Goal: Find specific page/section: Find specific page/section

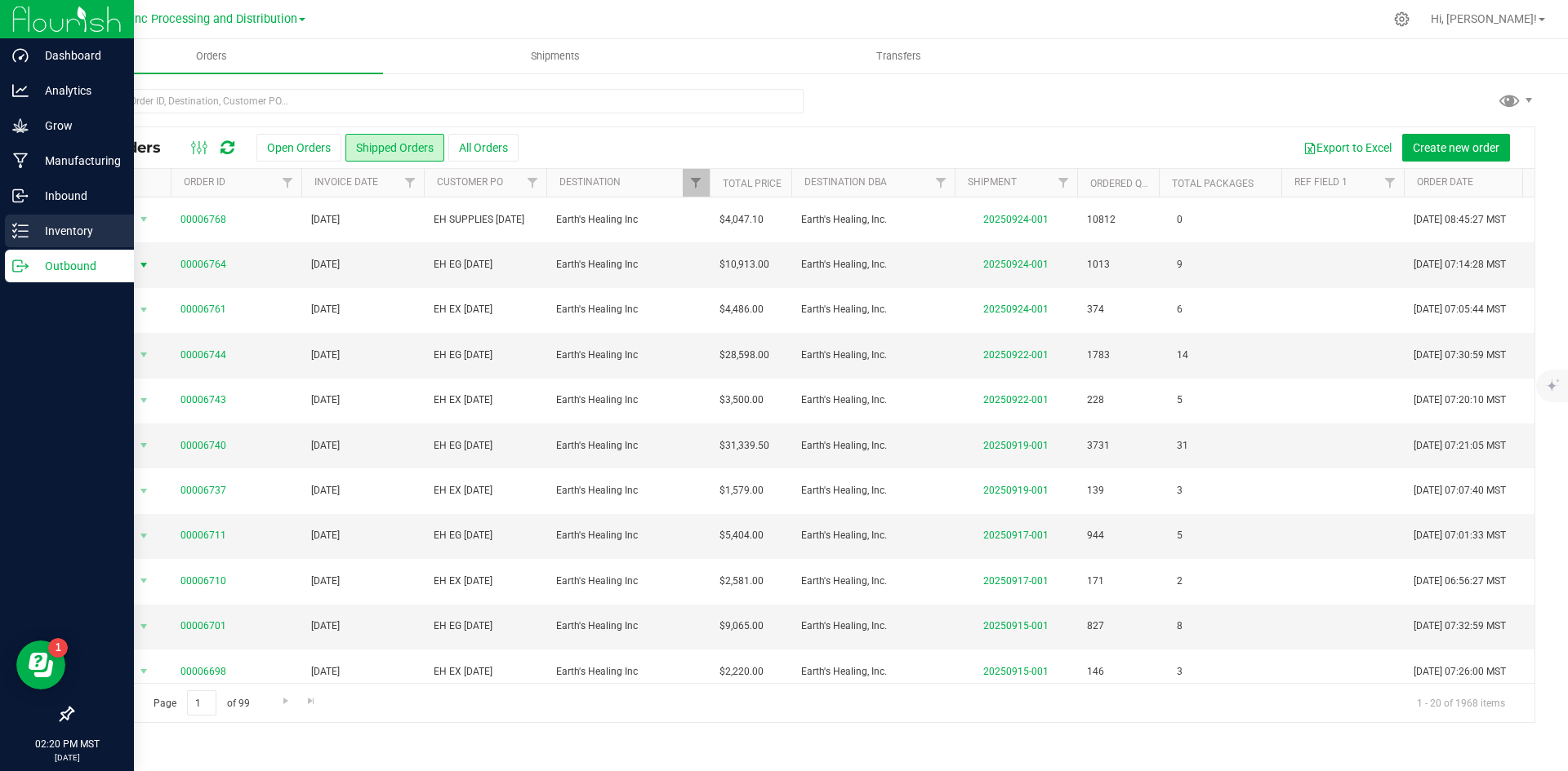
click at [48, 220] on div "Inventory" at bounding box center [69, 231] width 129 height 32
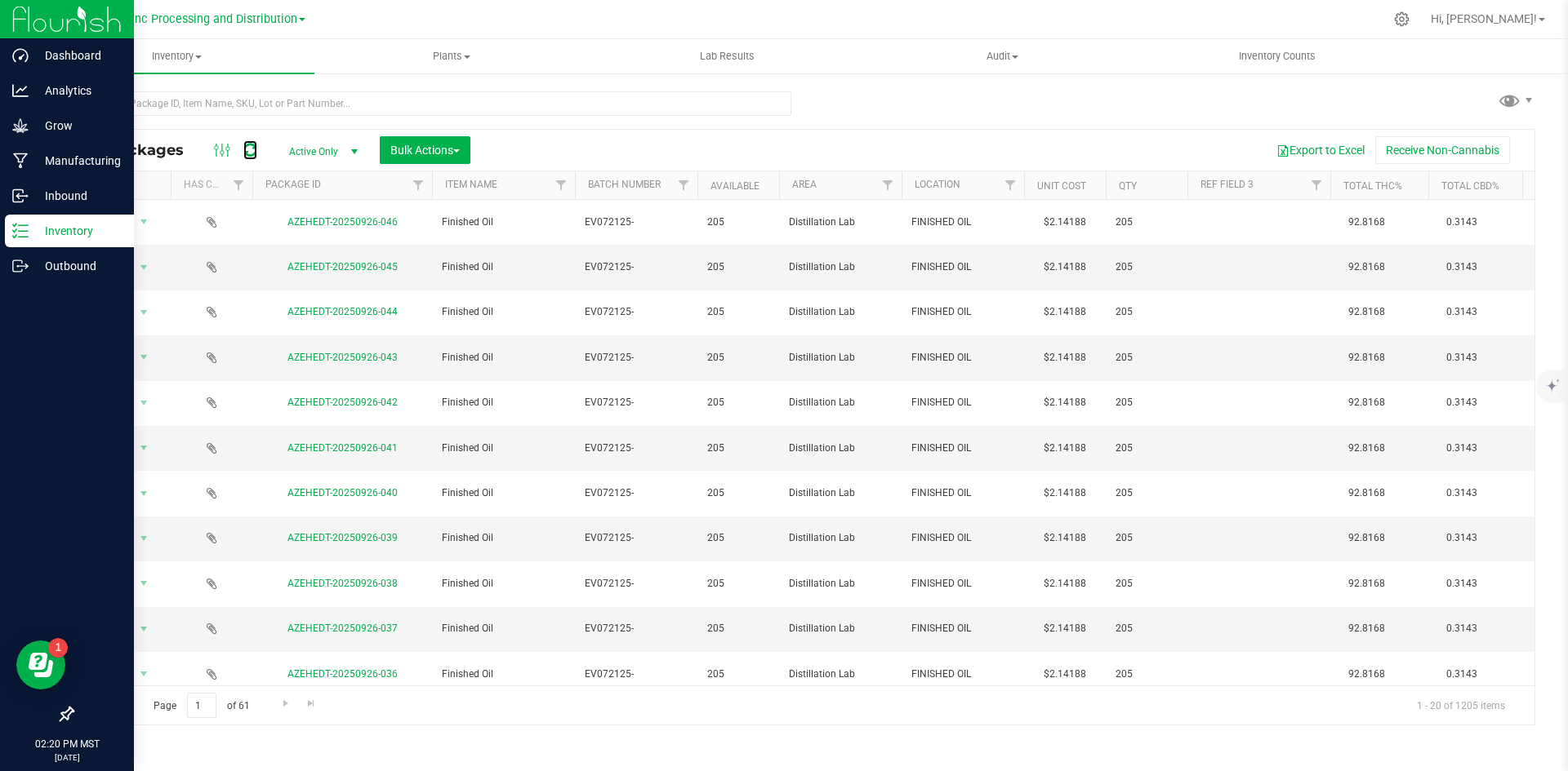
click at [253, 149] on icon at bounding box center [250, 150] width 13 height 16
click at [27, 190] on icon at bounding box center [21, 196] width 16 height 16
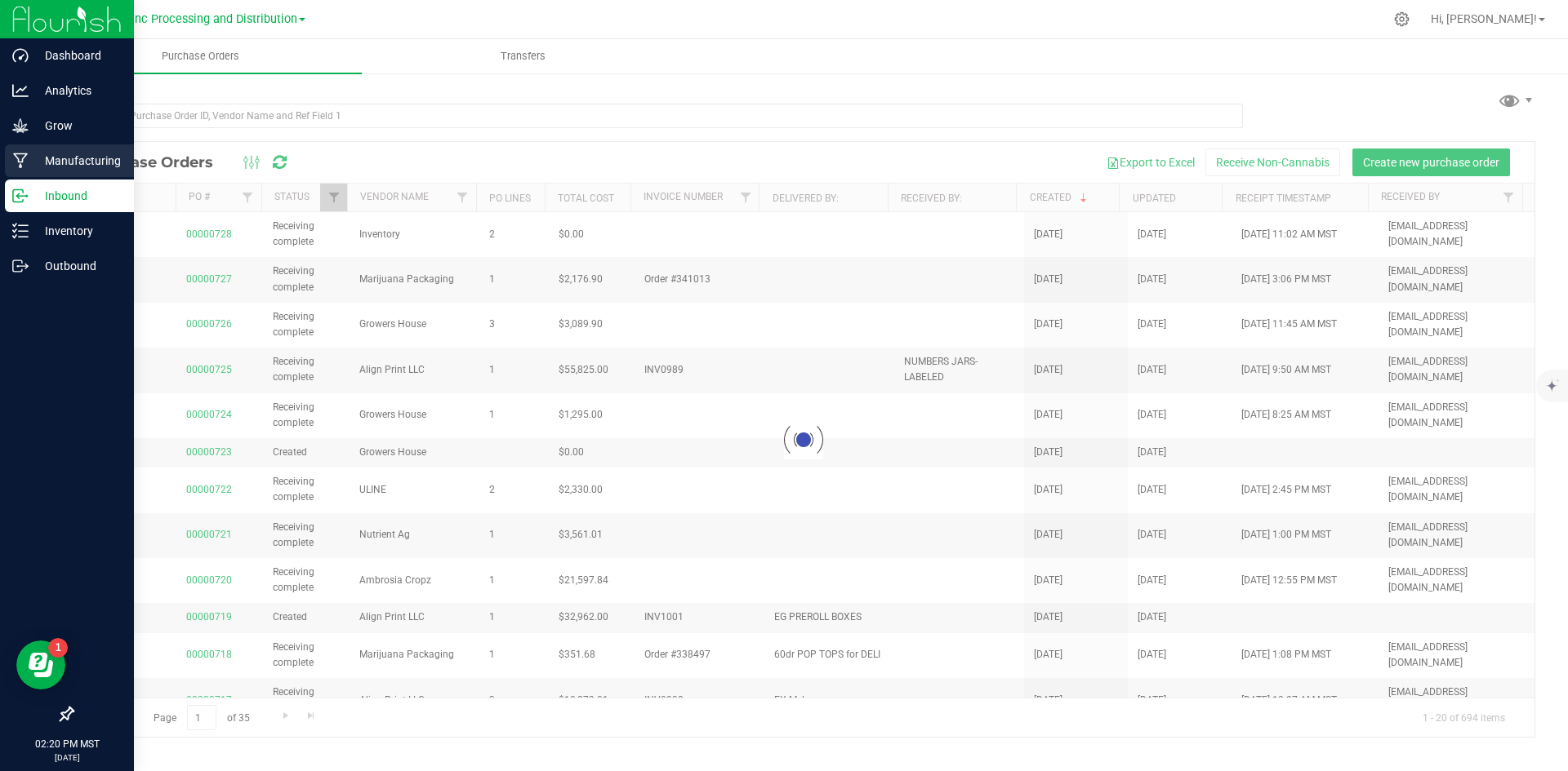
click at [35, 160] on p "Manufacturing" at bounding box center [77, 161] width 98 height 20
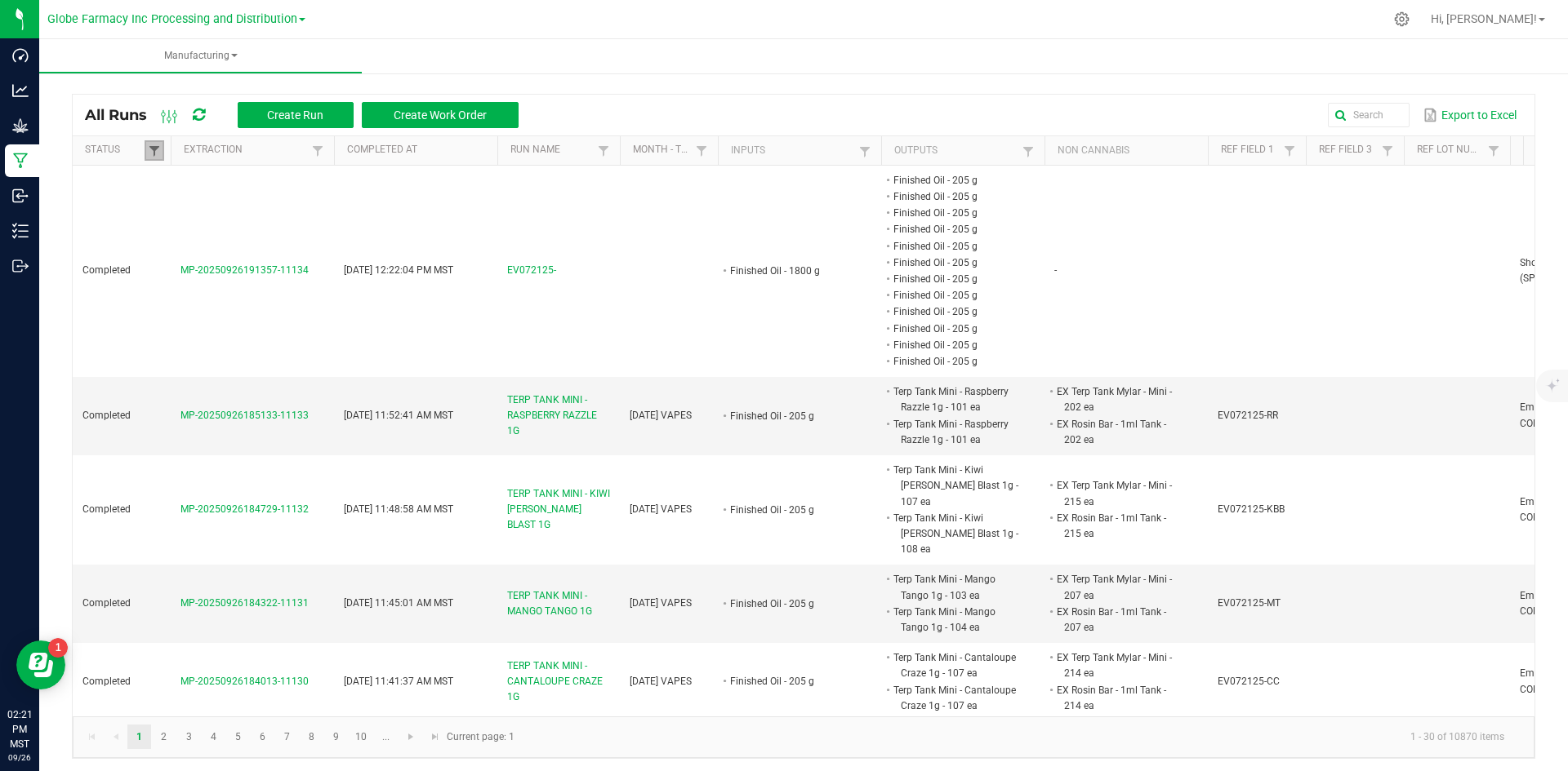
click at [154, 151] on span at bounding box center [154, 151] width 13 height 13
click at [171, 241] on li "Completed" at bounding box center [234, 241] width 158 height 22
checkbox input "false"
click at [265, 291] on button "Filter" at bounding box center [282, 297] width 82 height 36
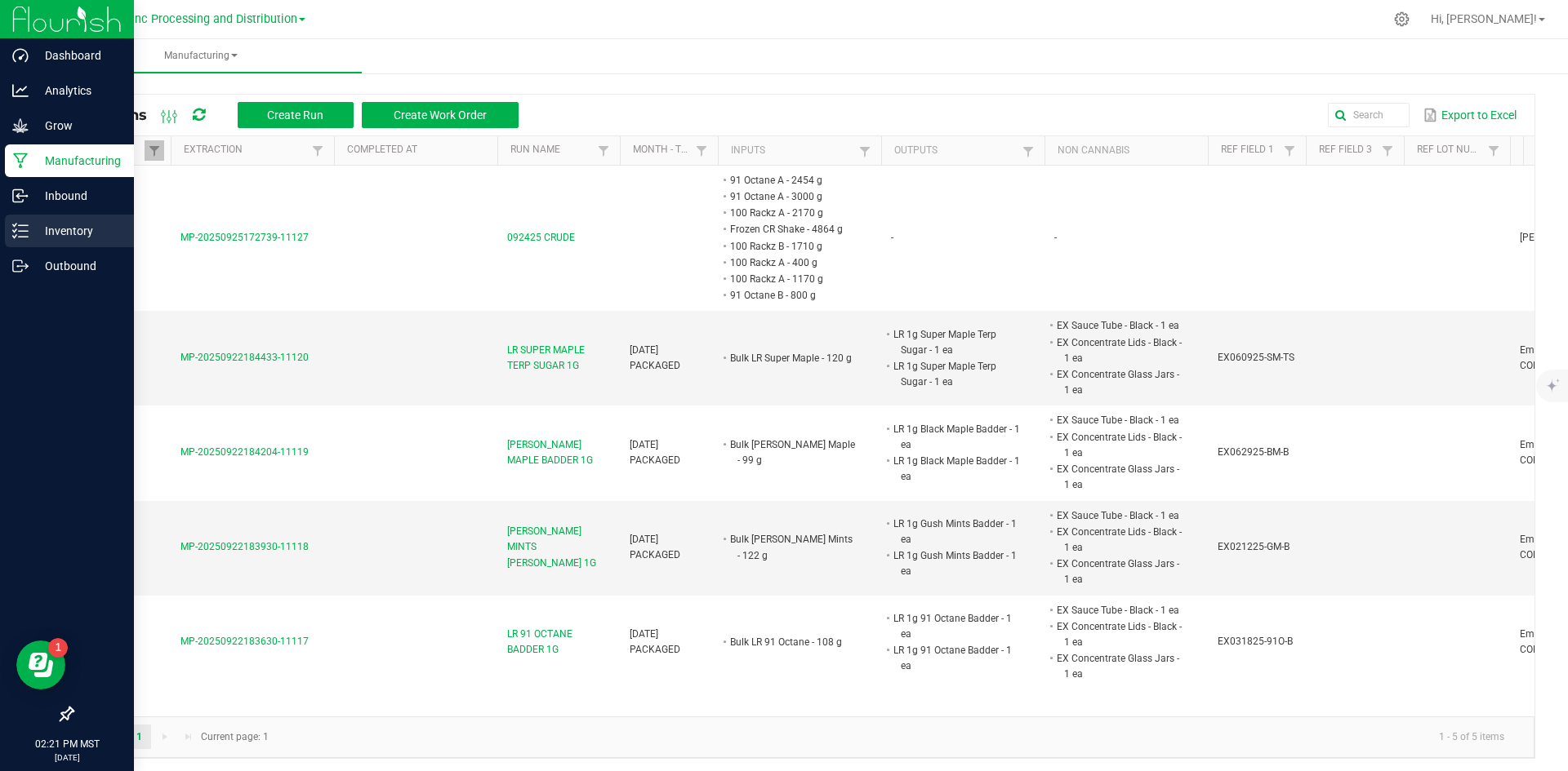
click at [59, 225] on p "Inventory" at bounding box center [77, 231] width 98 height 20
